Goal: Task Accomplishment & Management: Use online tool/utility

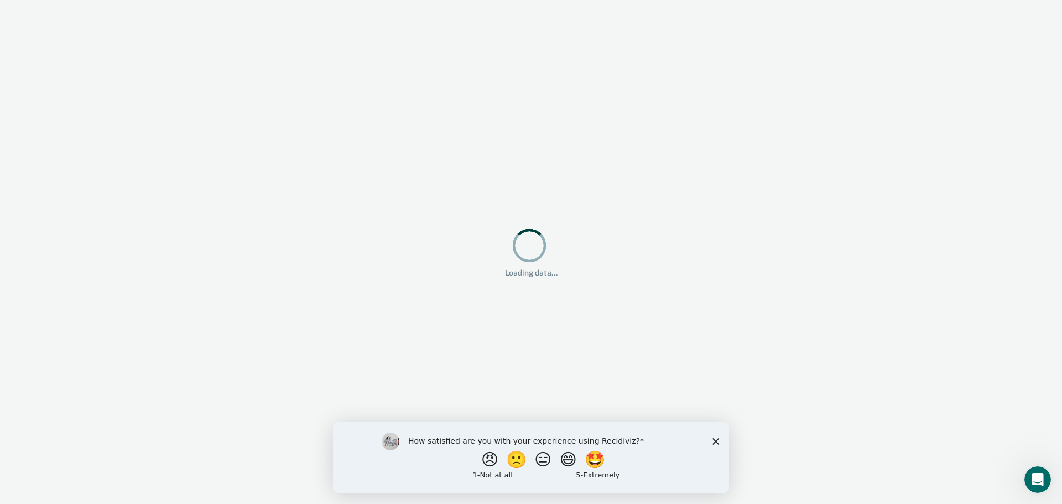
click at [715, 440] on polygon "Close survey" at bounding box center [715, 440] width 7 height 7
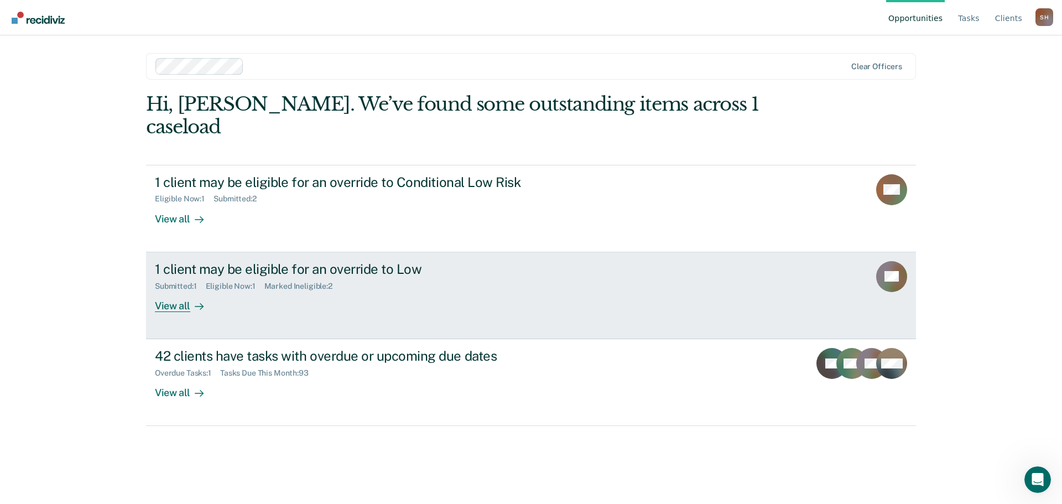
click at [190, 299] on div at bounding box center [196, 305] width 13 height 13
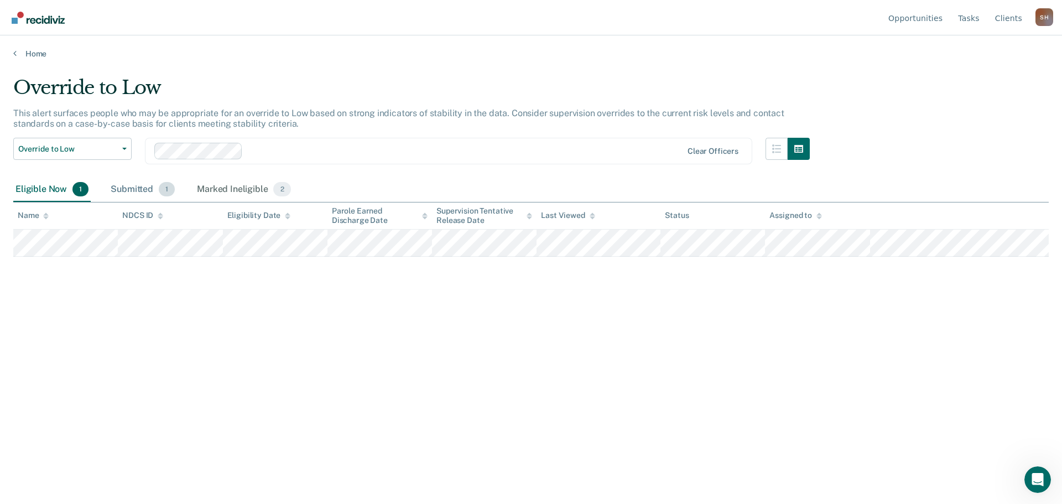
click at [152, 190] on div "Submitted 1" at bounding box center [142, 190] width 69 height 24
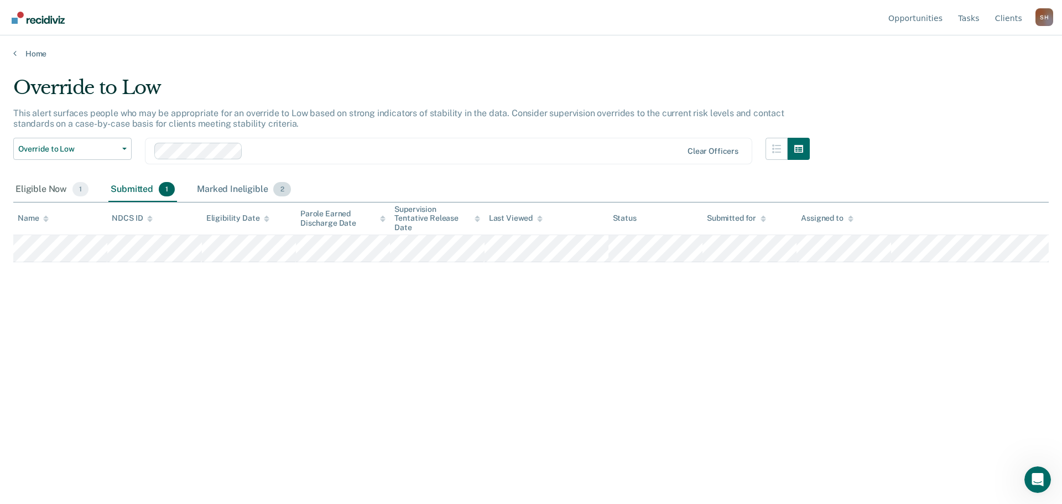
click at [248, 190] on div "Marked Ineligible 2" at bounding box center [244, 190] width 98 height 24
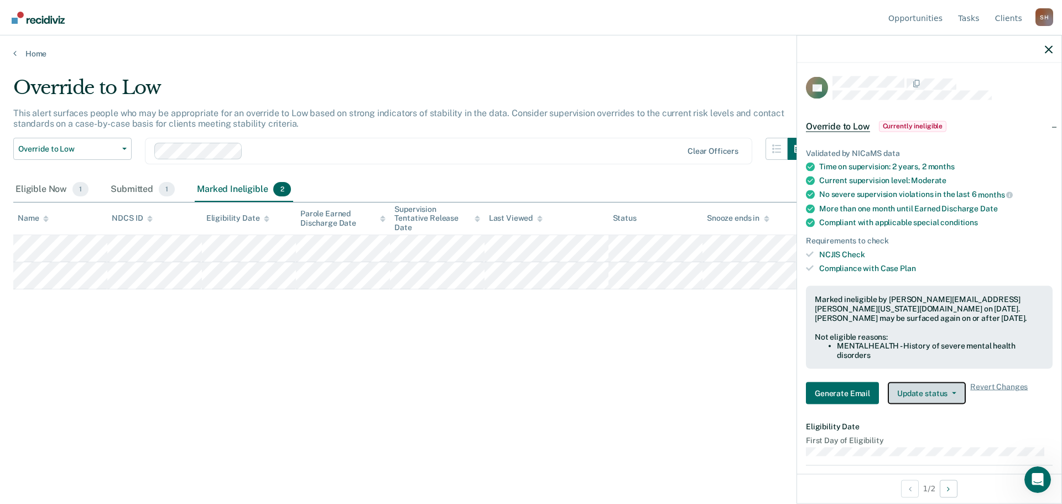
click at [956, 393] on button "Update status" at bounding box center [927, 393] width 78 height 22
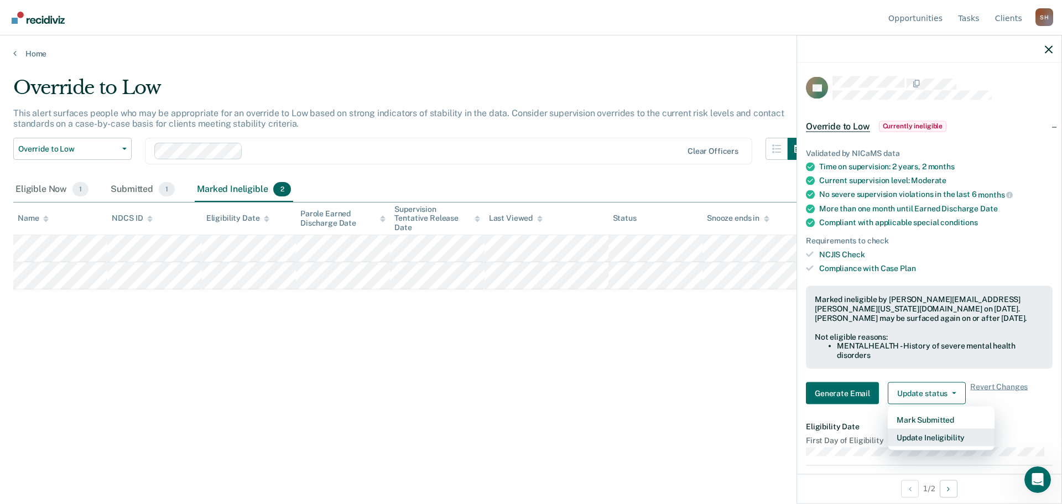
click at [940, 436] on button "Update Ineligibility" at bounding box center [941, 437] width 107 height 18
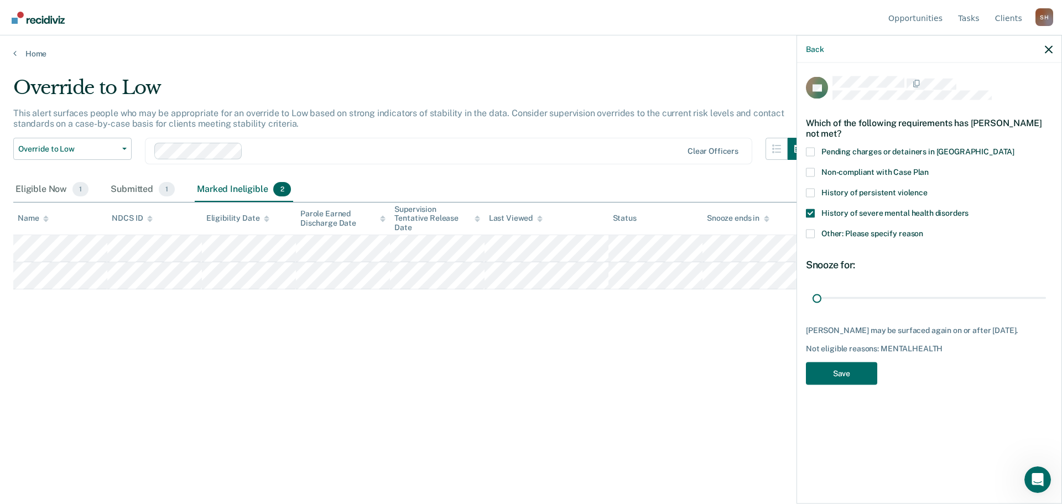
drag, startPoint x: 967, startPoint y: 300, endPoint x: 808, endPoint y: 311, distance: 159.6
type input "1"
click at [812, 308] on input "range" at bounding box center [928, 297] width 233 height 19
click at [848, 375] on button "Save" at bounding box center [841, 373] width 71 height 23
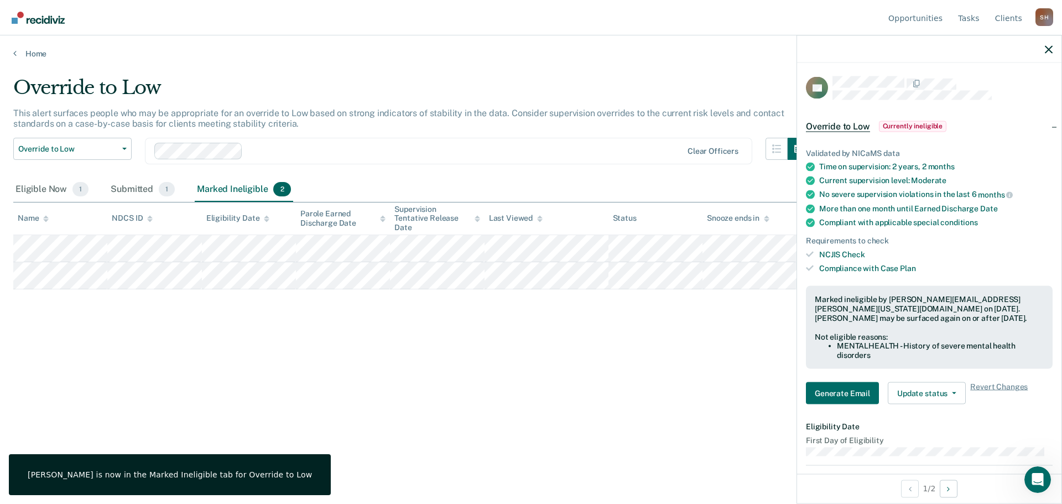
click at [661, 374] on div "Override to Low This alert surfaces people who may be appropriate for an overri…" at bounding box center [530, 248] width 1035 height 345
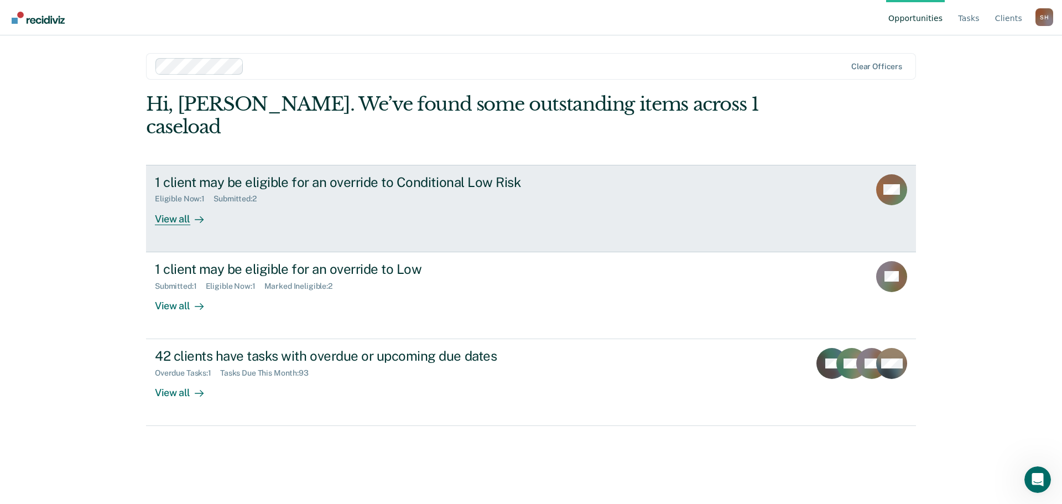
click at [183, 204] on div "View all" at bounding box center [186, 215] width 62 height 22
